Goal: Book appointment/travel/reservation

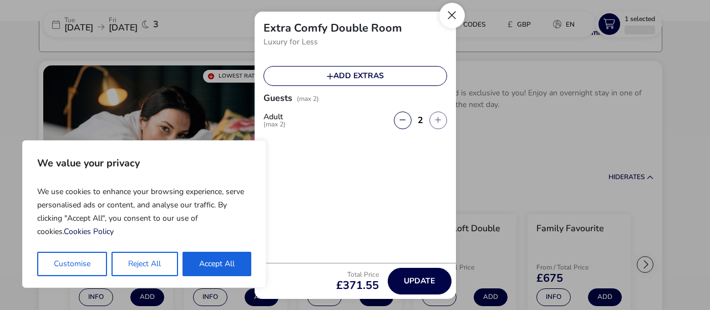
click at [452, 13] on button "Close" at bounding box center [452, 16] width 26 height 26
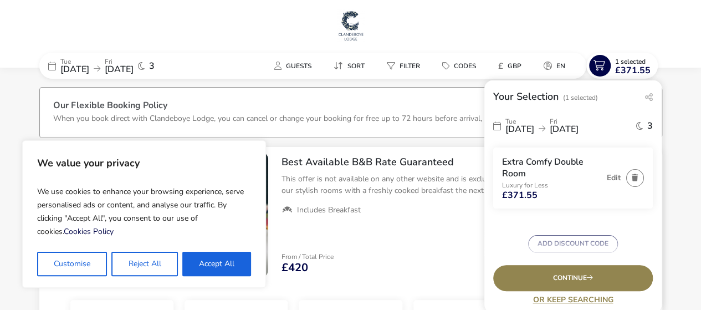
click at [354, 28] on img at bounding box center [351, 25] width 28 height 33
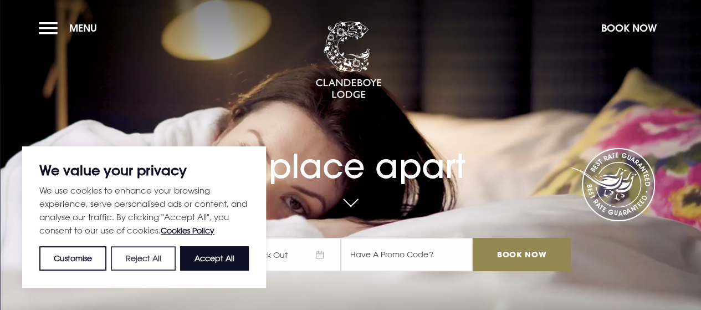
click at [161, 255] on button "Reject All" at bounding box center [143, 258] width 64 height 24
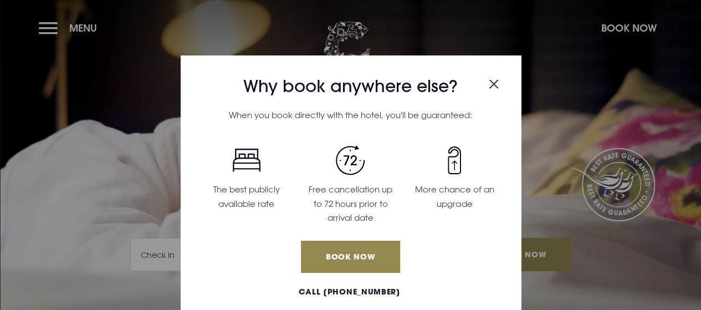
click at [489, 83] on img "Close modal" at bounding box center [494, 83] width 10 height 9
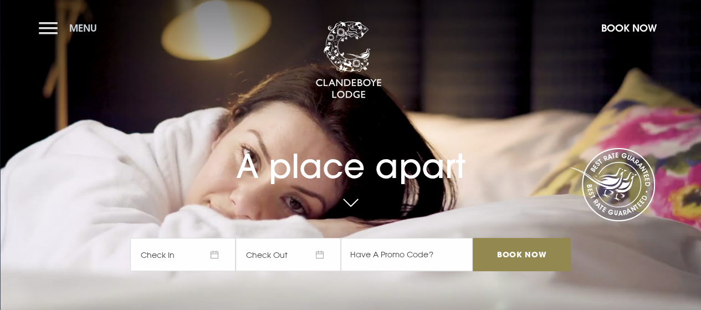
click at [64, 35] on button "Menu" at bounding box center [71, 28] width 64 height 24
